Goal: Task Accomplishment & Management: Manage account settings

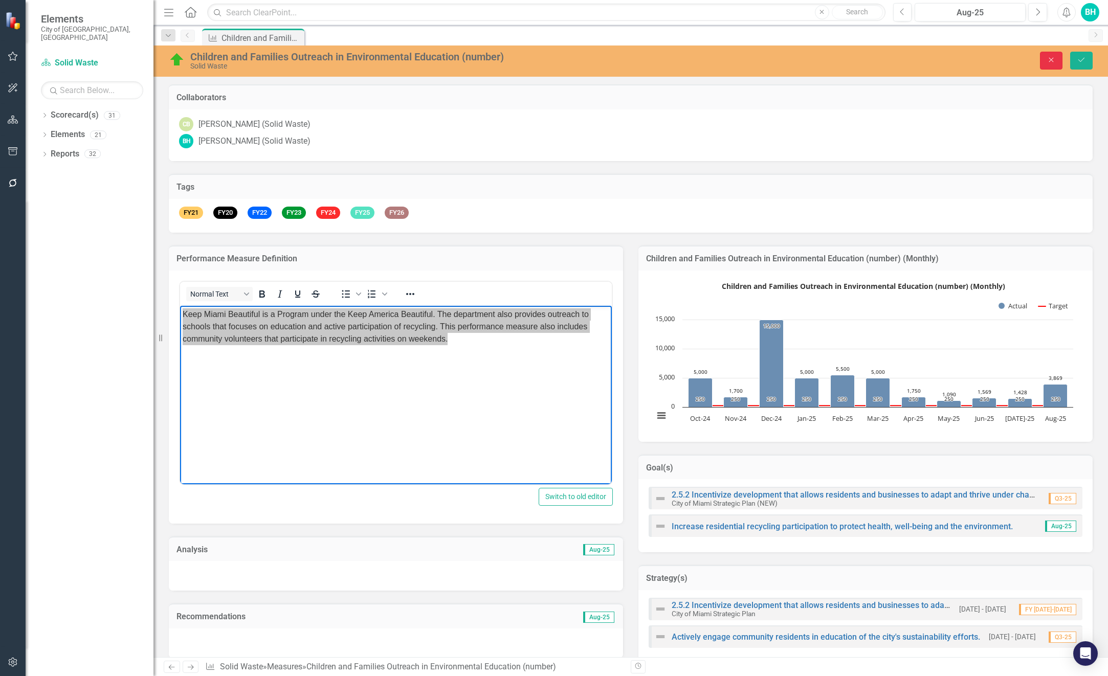
click at [1043, 61] on button "Close" at bounding box center [1051, 61] width 23 height 18
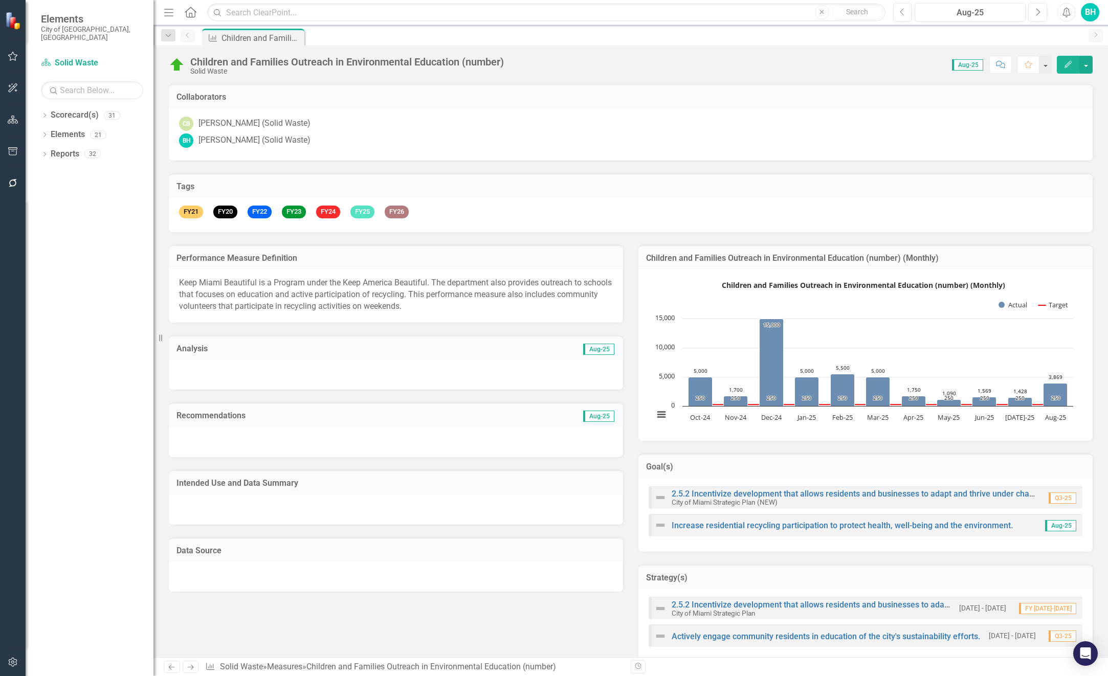
click at [51, 12] on div "Elements City of [GEOGRAPHIC_DATA], [GEOGRAPHIC_DATA]" at bounding box center [90, 27] width 128 height 55
click at [52, 20] on span "Elements" at bounding box center [92, 19] width 102 height 12
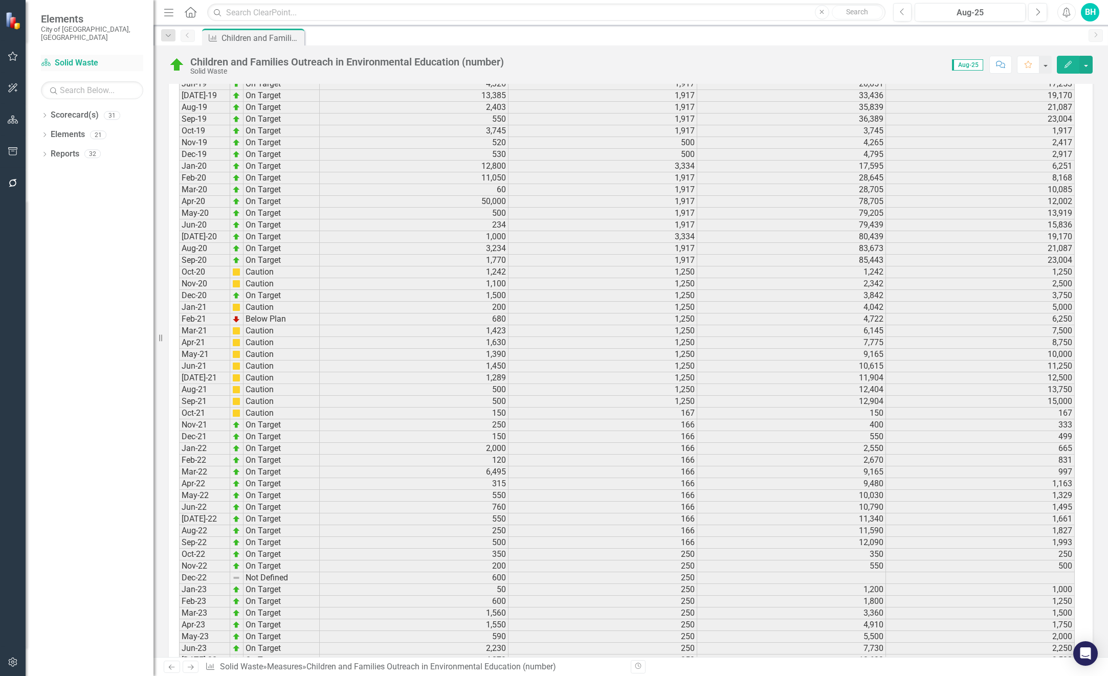
click at [83, 57] on link "Scorecard(s) Solid Waste" at bounding box center [92, 63] width 102 height 12
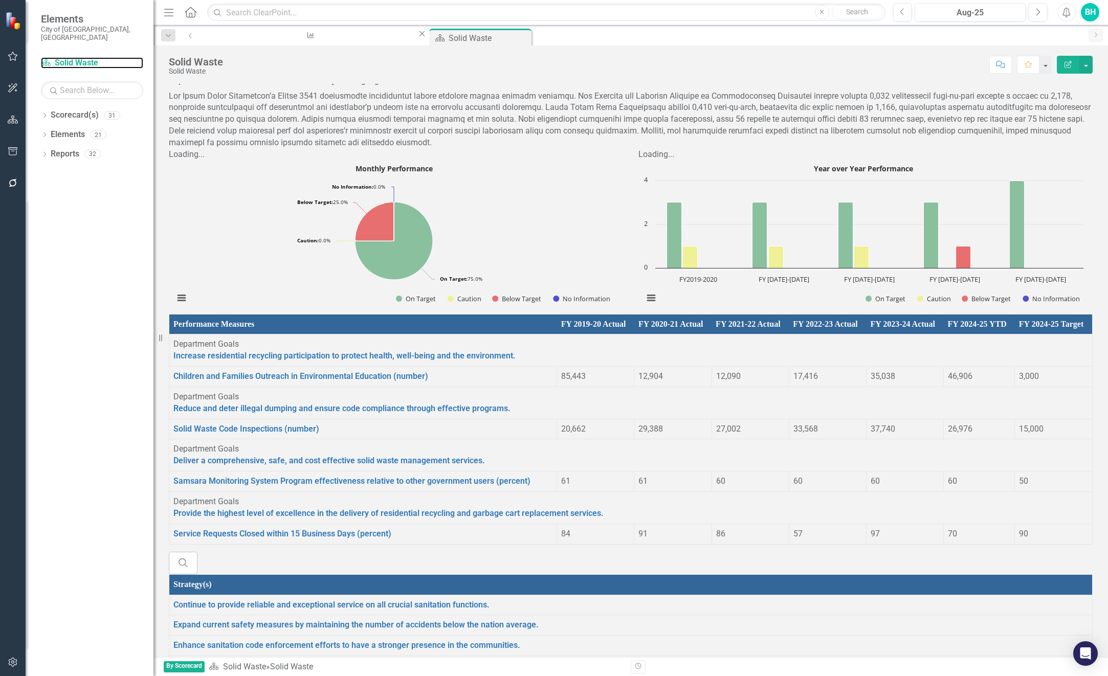
scroll to position [409, 0]
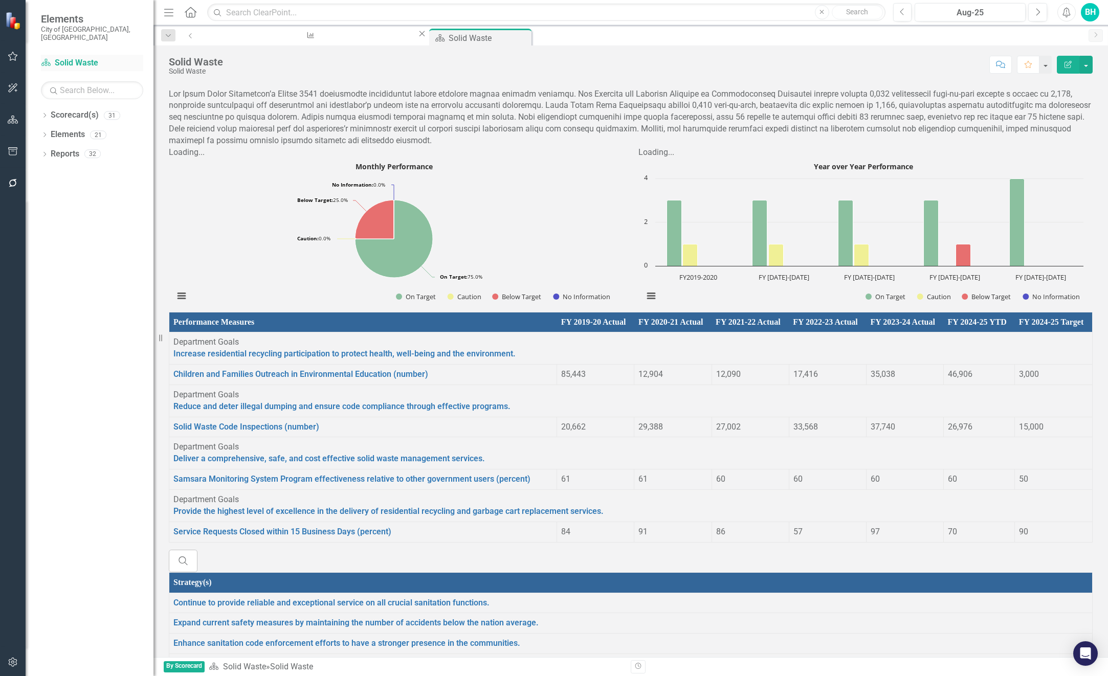
click at [79, 57] on link "Scorecard(s) Solid Waste" at bounding box center [92, 63] width 102 height 12
click at [254, 38] on div "Children and Families Outreach in Environmental Education (number)" at bounding box center [308, 44] width 197 height 13
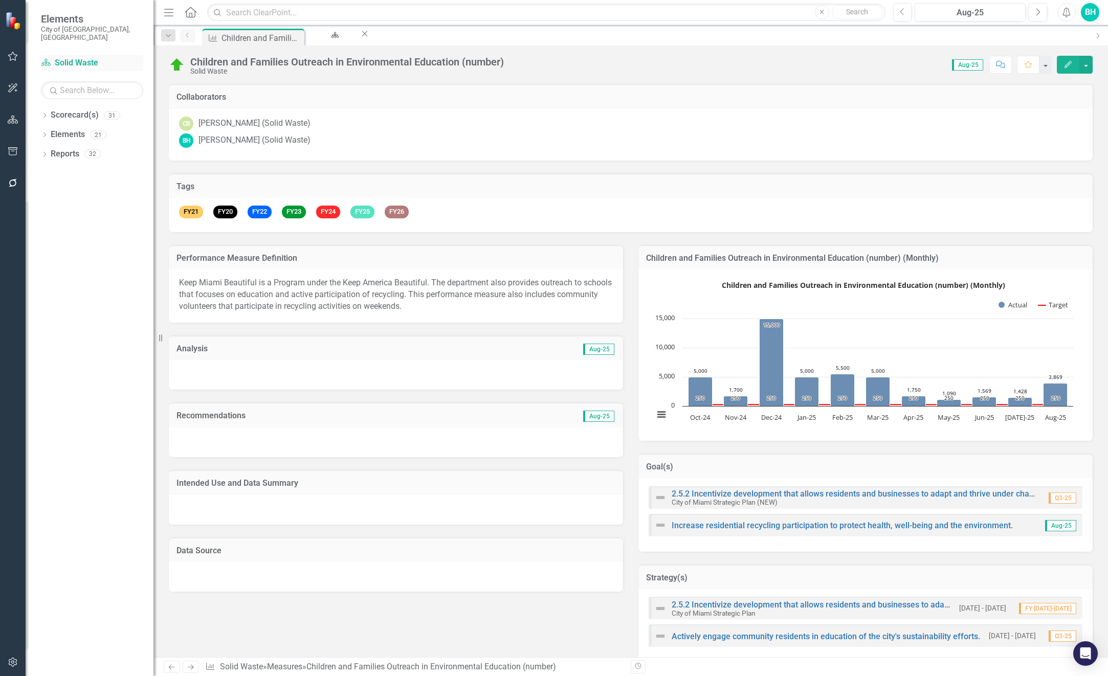
click at [79, 57] on link "Scorecard(s) Solid Waste" at bounding box center [92, 63] width 102 height 12
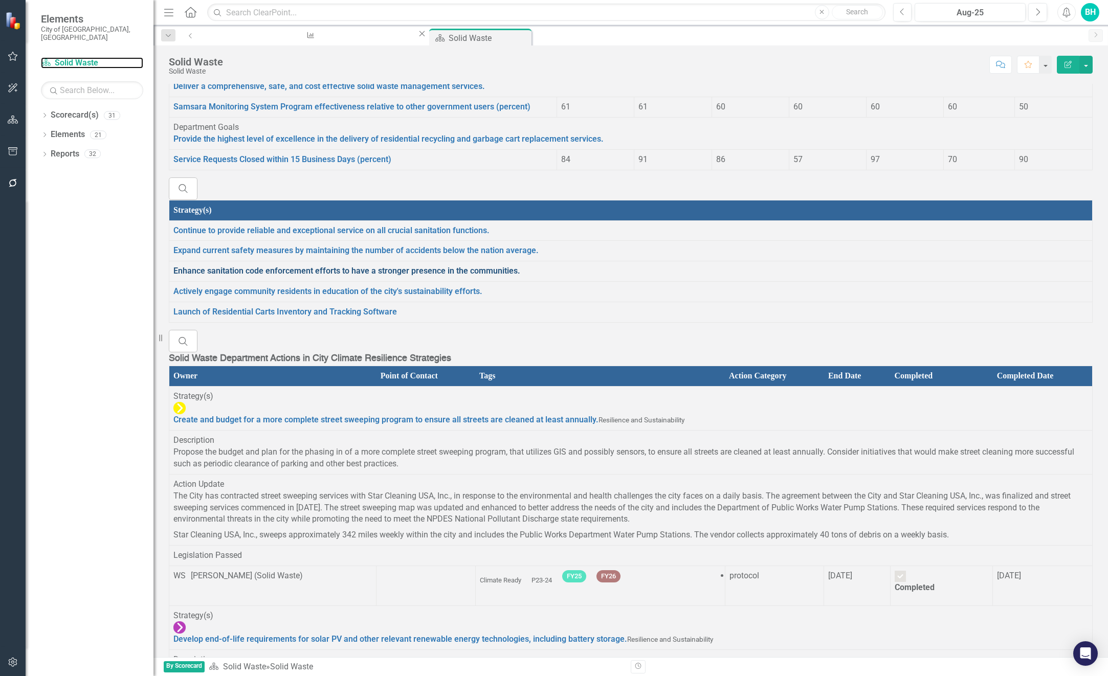
scroll to position [767, 0]
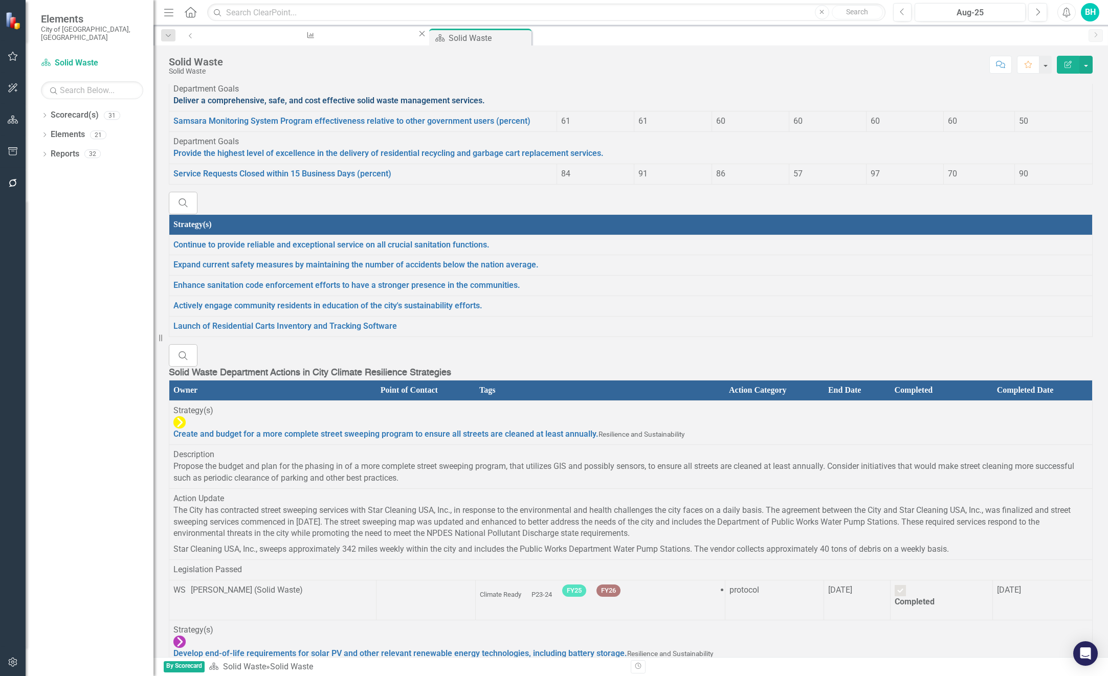
click at [248, 105] on link "Deliver a comprehensive, safe, and cost effective solid waste management servic…" at bounding box center [328, 101] width 311 height 10
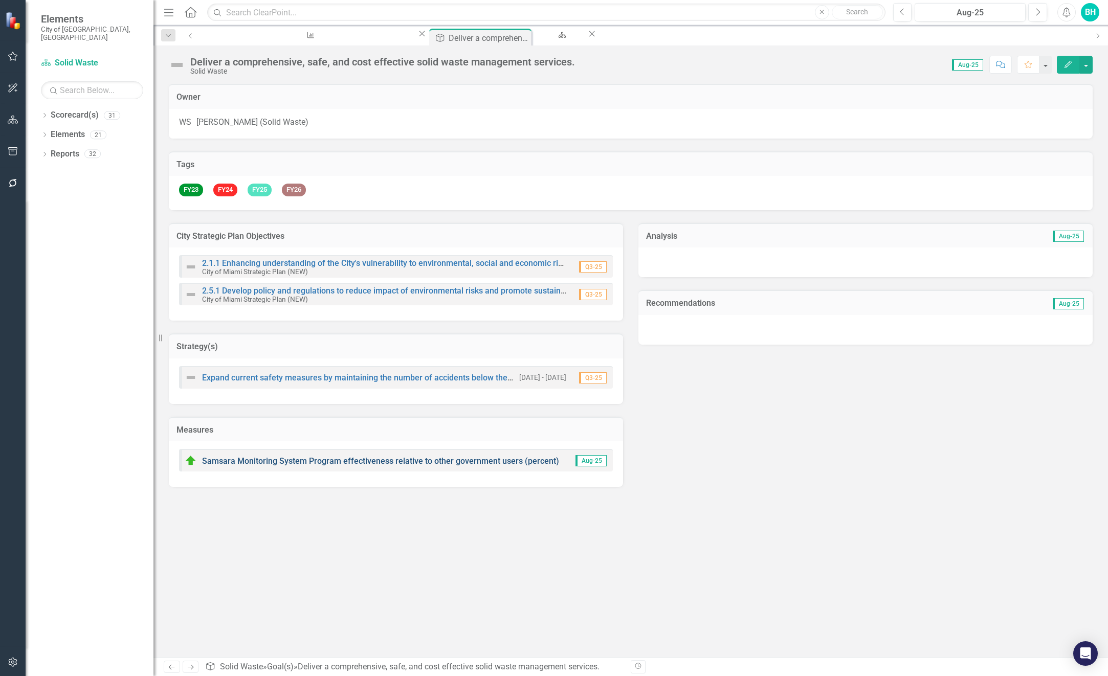
click at [348, 463] on link "Samsara Monitoring System Program effectiveness relative to other government us…" at bounding box center [380, 461] width 357 height 10
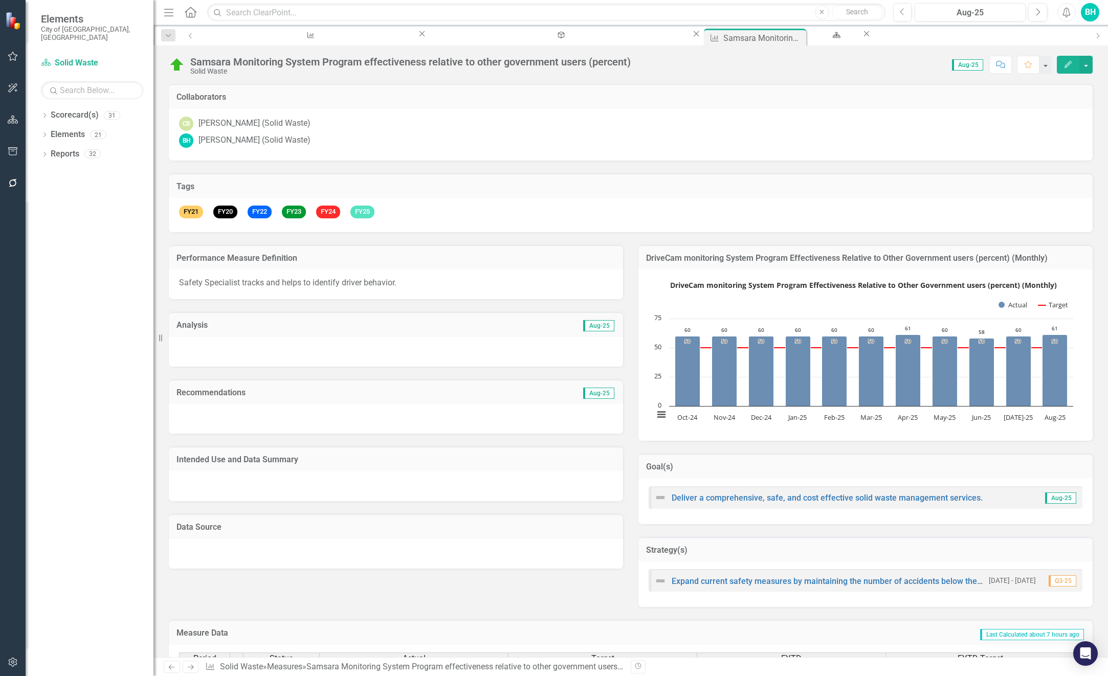
click at [273, 284] on span "Safety Specialist tracks and helps to identify driver behavior." at bounding box center [287, 283] width 217 height 10
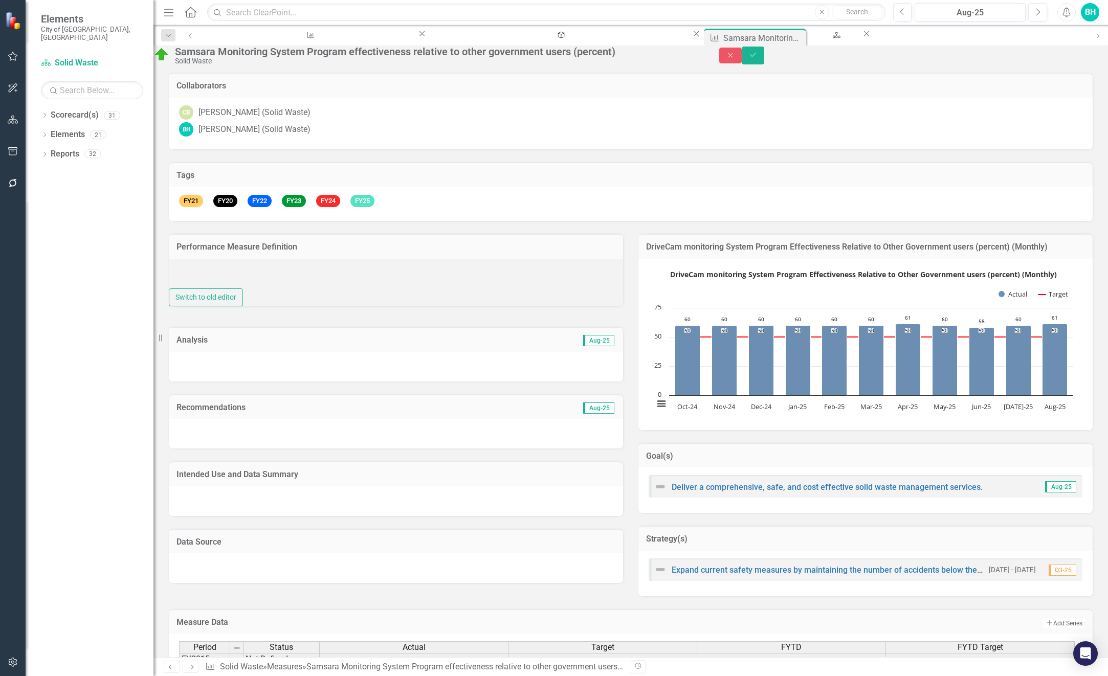
type textarea "Safety Specialist tracks and helps to identify driver behavior."
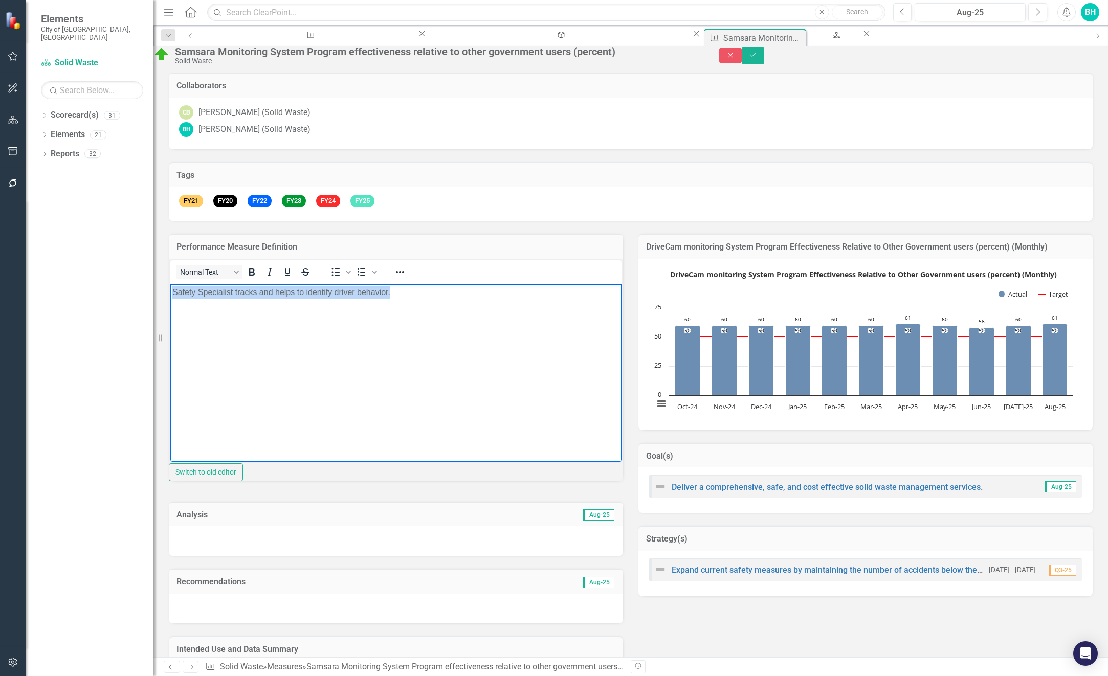
drag, startPoint x: 403, startPoint y: 293, endPoint x: 348, endPoint y: 606, distance: 317.7
click at [170, 300] on html "Safety Specialist tracks and helps to identify driver behavior." at bounding box center [396, 359] width 452 height 153
drag, startPoint x: 256, startPoint y: 294, endPoint x: 365, endPoint y: 315, distance: 110.9
click at [365, 315] on body "Implementation of temetrics" at bounding box center [396, 359] width 452 height 153
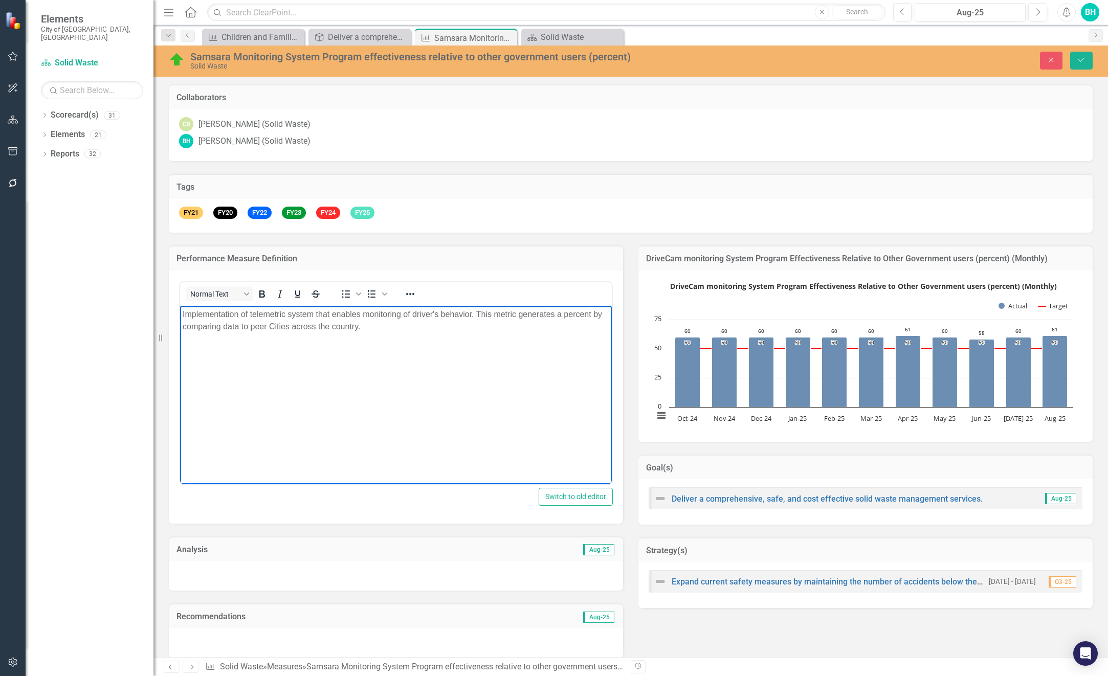
click at [241, 326] on p "Implementation of telemetric system that enables monitoring of driver's behavio…" at bounding box center [396, 320] width 427 height 25
drag, startPoint x: 444, startPoint y: 329, endPoint x: 359, endPoint y: 623, distance: 305.7
click at [180, 317] on html "Implementation of telemetric system that enables monitoring of driver's behavio…" at bounding box center [396, 381] width 432 height 153
copy p "Implementation of telemetric system that enables monitoring of driver's behavio…"
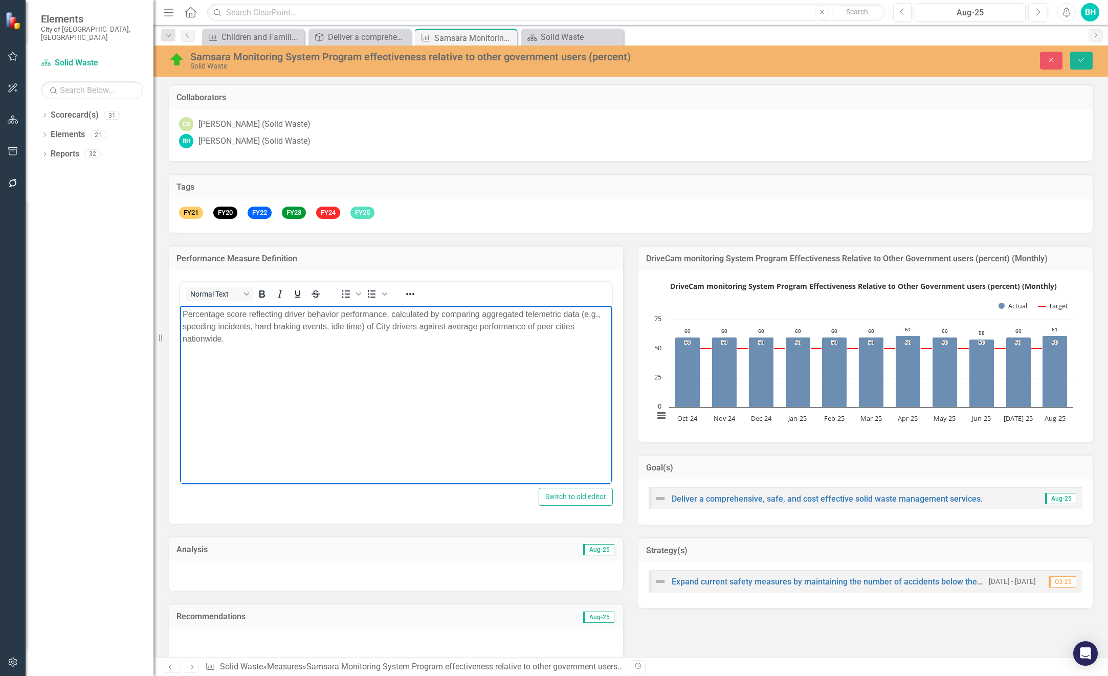
click at [195, 361] on body "Percentage score reflecting driver behavior performance, calculated by comparin…" at bounding box center [396, 381] width 432 height 153
click at [244, 339] on p "Percentage score reflecting driver behavior performance, calculated by comparin…" at bounding box center [396, 326] width 427 height 37
drag, startPoint x: 236, startPoint y: 359, endPoint x: 335, endPoint y: 364, distance: 99.8
click at [335, 364] on p "Data Source: Telemetric system database; external benchmarking data from peer c…" at bounding box center [396, 359] width 427 height 12
click at [552, 361] on p "Data Source: Samsara; external benchmarking data from peer cities (vendor or na…" at bounding box center [396, 359] width 427 height 12
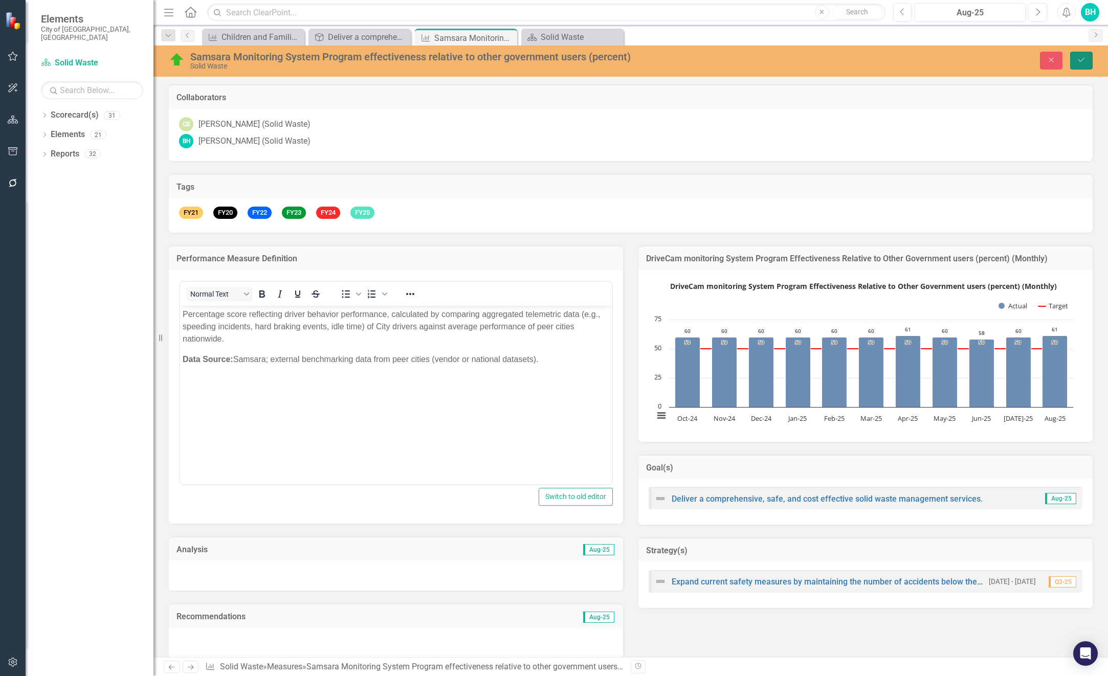
click at [1085, 59] on icon "Save" at bounding box center [1081, 59] width 9 height 7
